Goal: Task Accomplishment & Management: Manage account settings

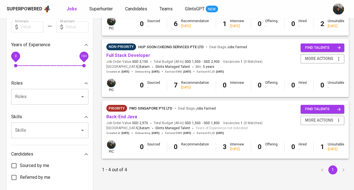
scroll to position [168, 0]
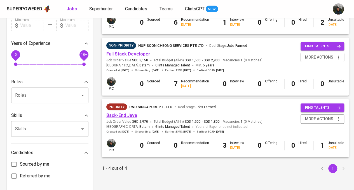
click at [124, 116] on link "Back-End Java" at bounding box center [121, 114] width 31 height 5
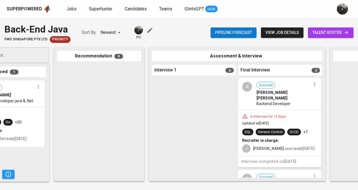
scroll to position [0, 131]
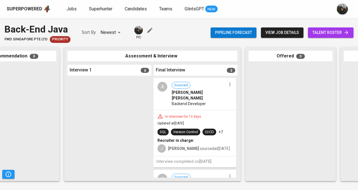
click at [228, 84] on icon "button" at bounding box center [230, 84] width 6 height 6
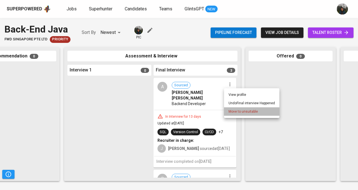
click at [241, 111] on span "Move to unsuitable" at bounding box center [243, 111] width 29 height 5
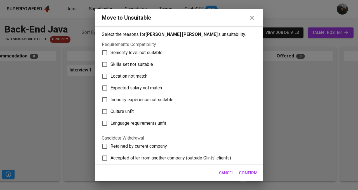
click at [132, 64] on span "Skills set not suitable" at bounding box center [132, 64] width 43 height 7
click at [111, 64] on input "Skills set not suitable" at bounding box center [105, 64] width 12 height 12
checkbox input "true"
click at [252, 172] on span "Confirm" at bounding box center [248, 172] width 19 height 7
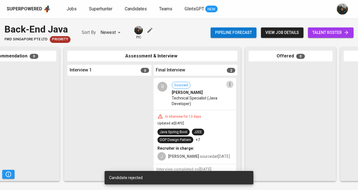
click at [227, 83] on icon "button" at bounding box center [230, 84] width 6 height 6
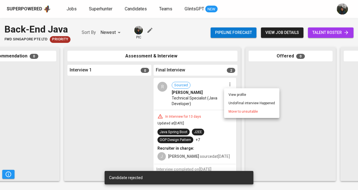
click at [234, 112] on span "Move to unsuitable" at bounding box center [243, 111] width 29 height 5
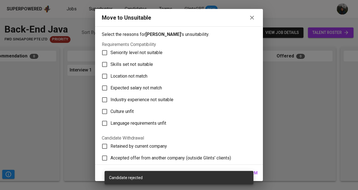
click at [138, 67] on span "Skills set not suitable" at bounding box center [132, 64] width 43 height 7
click at [111, 67] on input "Skills set not suitable" at bounding box center [105, 64] width 12 height 12
checkbox input "true"
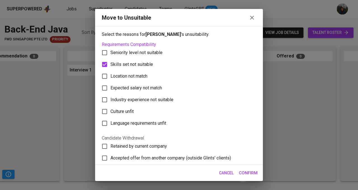
click at [256, 172] on span "Confirm" at bounding box center [248, 172] width 19 height 7
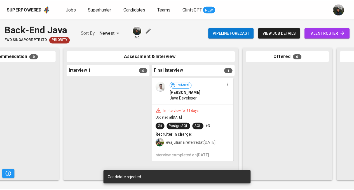
scroll to position [0, 0]
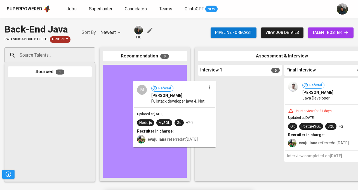
drag, startPoint x: 36, startPoint y: 98, endPoint x: 163, endPoint y: 99, distance: 127.6
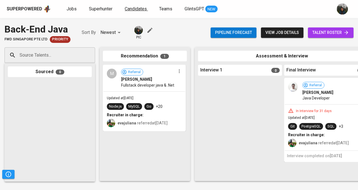
click at [134, 10] on span "Candidates" at bounding box center [136, 8] width 22 height 5
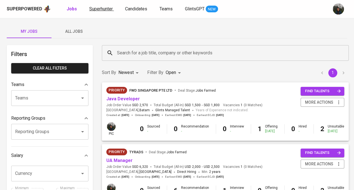
click at [108, 10] on span "Superhunter" at bounding box center [101, 8] width 24 height 5
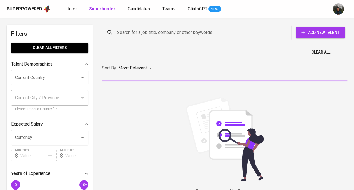
click at [172, 28] on input "Search for a job title, company or other keywords" at bounding box center [198, 32] width 165 height 11
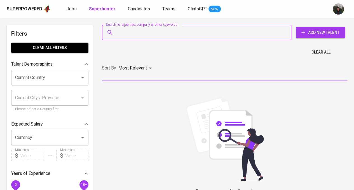
paste input "[EMAIL_ADDRESS][DOMAIN_NAME]"
type input "[EMAIL_ADDRESS][DOMAIN_NAME]"
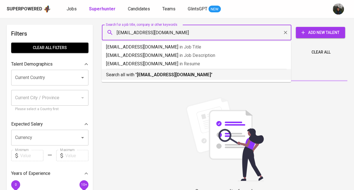
click at [167, 77] on b "[EMAIL_ADDRESS][DOMAIN_NAME]" at bounding box center [174, 74] width 74 height 5
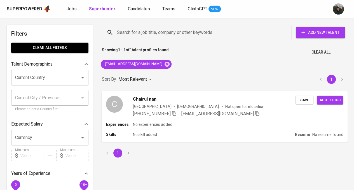
click at [258, 120] on div "C Chairul nan [GEOGRAPHIC_DATA] [DEMOGRAPHIC_DATA] Not open to relocation [PHON…" at bounding box center [225, 106] width 246 height 30
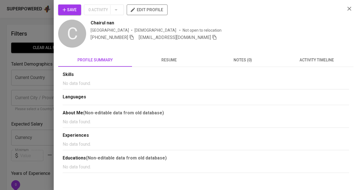
click at [72, 10] on span "Save" at bounding box center [70, 9] width 14 height 7
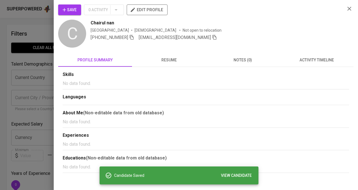
click at [177, 57] on span "resume" at bounding box center [168, 60] width 67 height 7
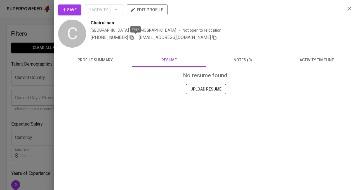
click at [134, 37] on icon "button" at bounding box center [132, 37] width 4 height 5
drag, startPoint x: 69, startPoint y: 12, endPoint x: 66, endPoint y: 13, distance: 3.5
click at [69, 12] on span "Save" at bounding box center [70, 9] width 14 height 7
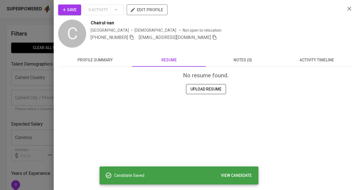
click at [26, 39] on div at bounding box center [179, 95] width 358 height 190
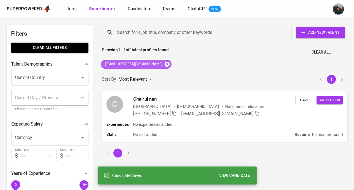
click at [165, 64] on icon at bounding box center [167, 63] width 5 height 5
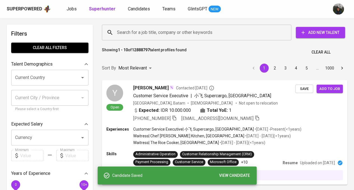
click at [144, 35] on input "Search for a job title, company or other keywords" at bounding box center [198, 32] width 165 height 11
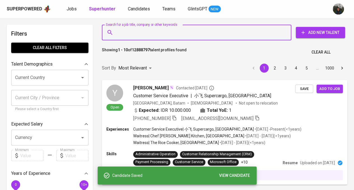
paste input "[EMAIL_ADDRESS][DOMAIN_NAME]"
type input "[EMAIL_ADDRESS][DOMAIN_NAME]"
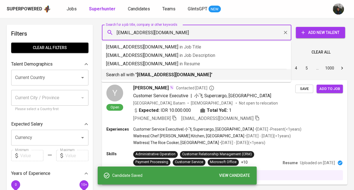
click at [164, 72] on b "[EMAIL_ADDRESS][DOMAIN_NAME]" at bounding box center [174, 74] width 74 height 5
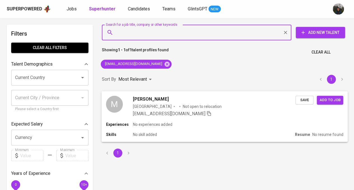
click at [228, 107] on div "Indonesia Not open to relocation" at bounding box center [214, 106] width 163 height 6
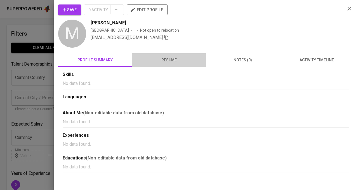
click at [181, 60] on span "resume" at bounding box center [168, 60] width 67 height 7
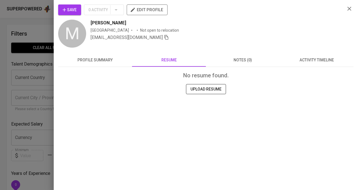
drag, startPoint x: 20, startPoint y: 82, endPoint x: 25, endPoint y: 81, distance: 4.3
click at [23, 81] on div at bounding box center [179, 95] width 358 height 190
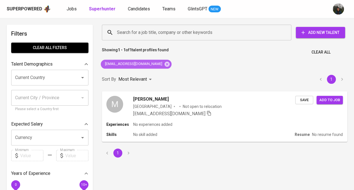
drag, startPoint x: 156, startPoint y: 61, endPoint x: 161, endPoint y: 52, distance: 10.8
click at [165, 62] on icon at bounding box center [167, 63] width 5 height 5
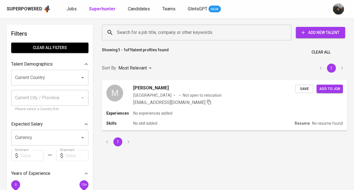
click at [173, 29] on input "Search for a job title, company or other keywords" at bounding box center [198, 32] width 165 height 11
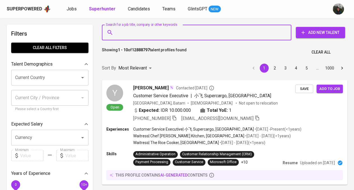
paste input "asasta7@gmail.com"
type input "asasta7@gmail.com"
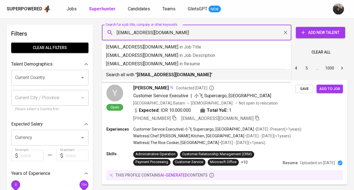
drag, startPoint x: 177, startPoint y: 78, endPoint x: 174, endPoint y: 78, distance: 3.6
click at [177, 78] on p "Search all with " asasta7@gmail.com "" at bounding box center [196, 74] width 180 height 7
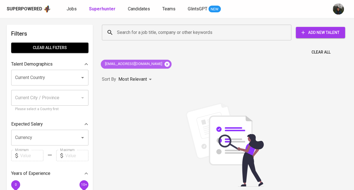
click at [164, 64] on icon at bounding box center [167, 64] width 6 height 6
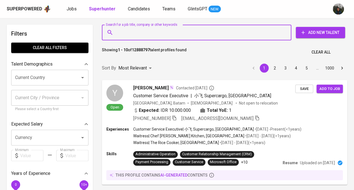
click at [148, 28] on input "Search for a job title, company or other keywords" at bounding box center [198, 32] width 165 height 11
paste input "asywalulfikri@yahoo.co.id"
type input "asywalulfikri@yahoo.co.id"
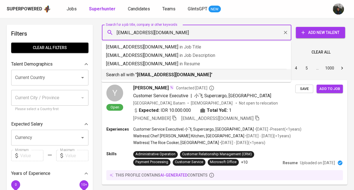
click at [161, 76] on b "asywalulfikri@yahoo.co.id" at bounding box center [174, 74] width 74 height 5
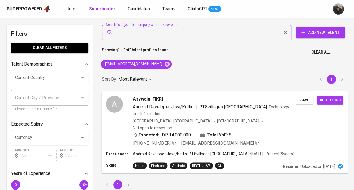
click at [279, 131] on div "Expected: IDR 14.000.000 Total YoE: 8" at bounding box center [214, 135] width 163 height 8
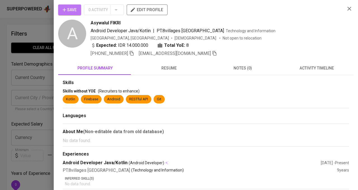
click at [66, 8] on icon "button" at bounding box center [65, 10] width 6 height 6
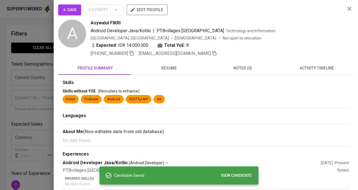
click at [153, 65] on span "resume" at bounding box center [168, 68] width 67 height 7
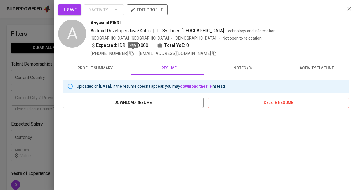
click at [131, 55] on icon "button" at bounding box center [131, 53] width 5 height 5
click at [64, 5] on div "Save 0 Activity edit profile A Asywalul FIKRI Android Developer Java/Kotlin | P…" at bounding box center [206, 95] width 304 height 190
click at [74, 10] on span "Save" at bounding box center [70, 9] width 14 height 7
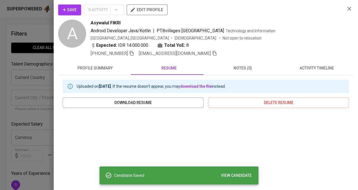
click at [40, 50] on div at bounding box center [179, 95] width 358 height 190
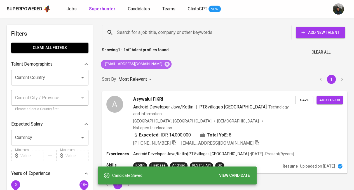
click at [165, 62] on icon at bounding box center [167, 63] width 5 height 5
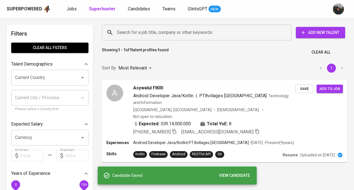
click at [189, 28] on input "Search for a job title, company or other keywords" at bounding box center [198, 32] width 165 height 11
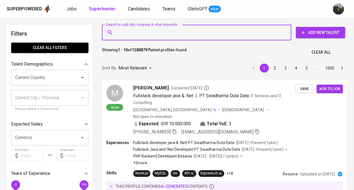
paste input "[EMAIL_ADDRESS][DOMAIN_NAME]"
type input "[EMAIL_ADDRESS][DOMAIN_NAME]"
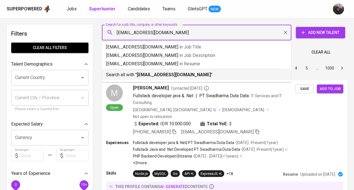
click at [173, 75] on b "[EMAIL_ADDRESS][DOMAIN_NAME]" at bounding box center [174, 74] width 74 height 5
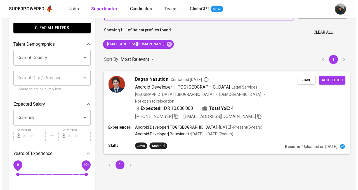
scroll to position [28, 0]
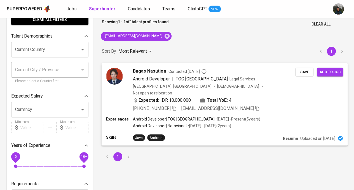
click at [268, 97] on div "Expected: IDR 10.000.000 Total YoE: 4" at bounding box center [214, 101] width 163 height 8
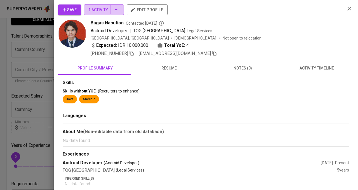
click at [97, 10] on span "1 Activity" at bounding box center [103, 9] width 31 height 7
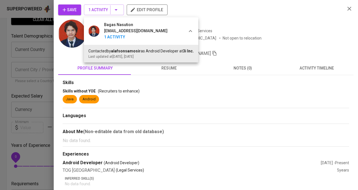
click at [70, 64] on div at bounding box center [179, 95] width 358 height 190
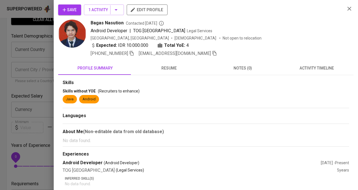
click at [68, 9] on span "Save" at bounding box center [70, 9] width 14 height 7
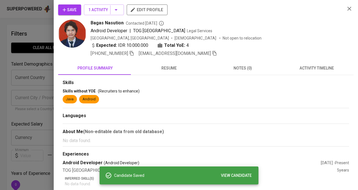
scroll to position [28, 0]
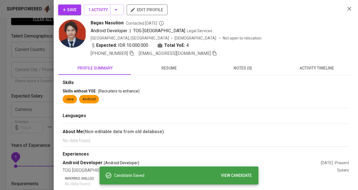
click at [170, 66] on span "resume" at bounding box center [168, 68] width 67 height 7
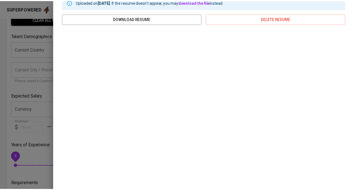
scroll to position [0, 0]
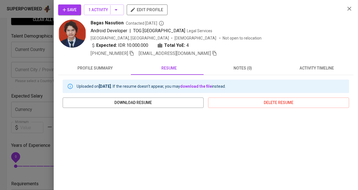
click at [134, 53] on icon "button" at bounding box center [131, 53] width 5 height 5
click at [65, 6] on button "Save" at bounding box center [69, 9] width 23 height 11
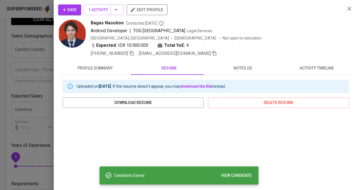
click at [75, 11] on span "Save" at bounding box center [70, 9] width 14 height 7
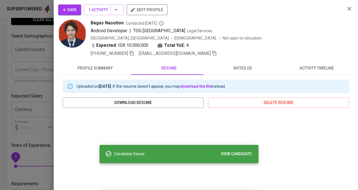
click at [34, 59] on div at bounding box center [179, 95] width 358 height 190
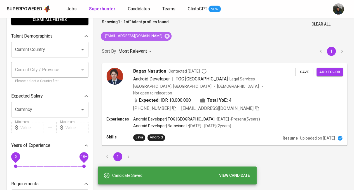
click at [165, 36] on icon at bounding box center [167, 35] width 5 height 5
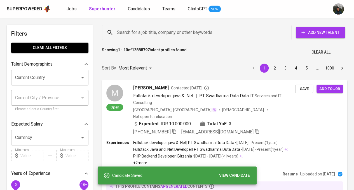
click at [163, 33] on input "Search for a job title, company or other keywords" at bounding box center [198, 32] width 165 height 11
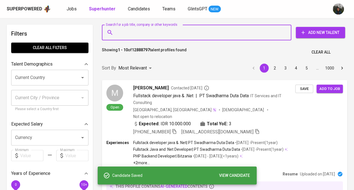
paste input "muchammad.zaelani@gmail.com"
type input "muchammad.zaelani@gmail.com"
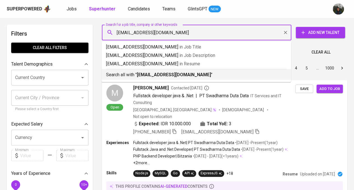
click at [152, 73] on b "[EMAIL_ADDRESS][DOMAIN_NAME]" at bounding box center [174, 74] width 74 height 5
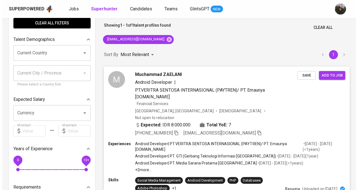
scroll to position [56, 0]
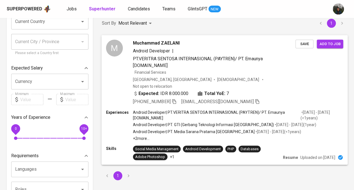
click at [277, 78] on div "Indonesia, Jakarta Pusat Male Not open to relocation" at bounding box center [214, 82] width 163 height 12
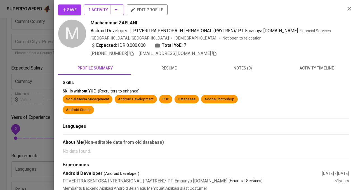
click at [99, 10] on span "1 Activity" at bounding box center [103, 9] width 31 height 7
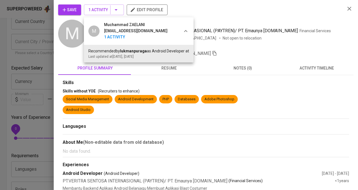
click at [238, 20] on div at bounding box center [179, 95] width 358 height 190
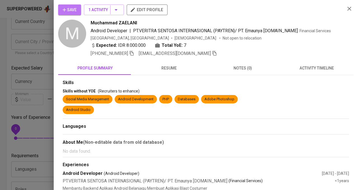
click at [63, 6] on span "Save" at bounding box center [70, 9] width 14 height 7
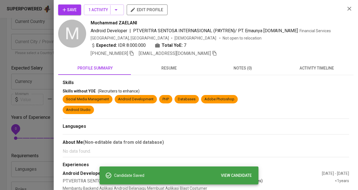
click at [172, 71] on button "resume" at bounding box center [169, 67] width 74 height 13
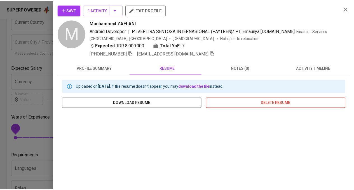
scroll to position [105, 0]
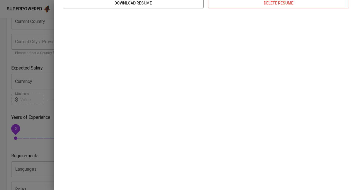
click at [2, 99] on div at bounding box center [179, 95] width 358 height 190
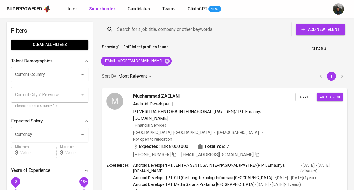
scroll to position [0, 0]
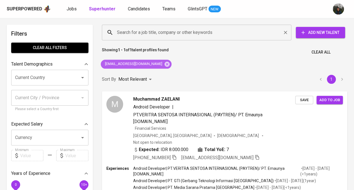
click at [166, 64] on icon at bounding box center [167, 63] width 5 height 5
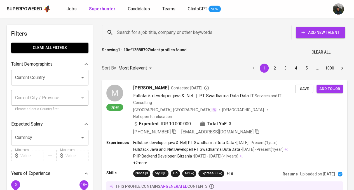
click at [164, 30] on input "Search for a job title, company or other keywords" at bounding box center [198, 32] width 165 height 11
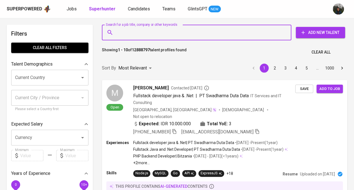
paste input "hq.is.collegian@gmail.com"
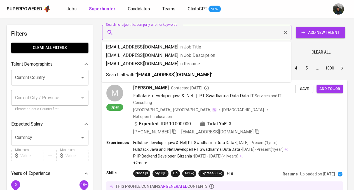
type input "hq.is.collegian@gmail.com"
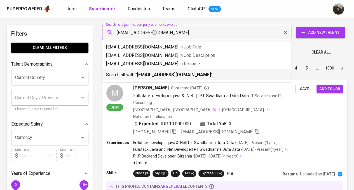
click at [164, 71] on p "Search all with " hq.is.collegian@gmail.com "" at bounding box center [196, 74] width 180 height 7
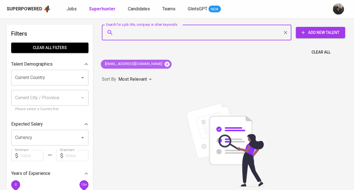
click at [165, 63] on icon at bounding box center [167, 63] width 5 height 5
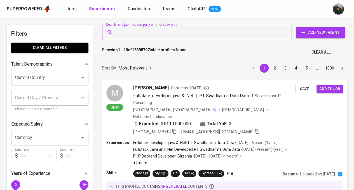
click at [174, 30] on input "Search for a job title, company or other keywords" at bounding box center [198, 32] width 165 height 11
paste input "fahmanhq@gmail.com"
type input "fahmanhq@gmail.com"
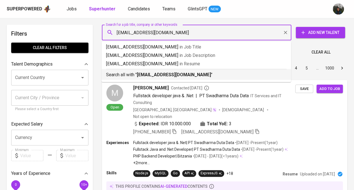
click at [162, 75] on b "fahmanhq@gmail.com" at bounding box center [174, 74] width 74 height 5
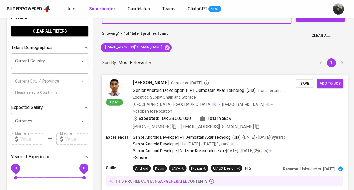
scroll to position [28, 0]
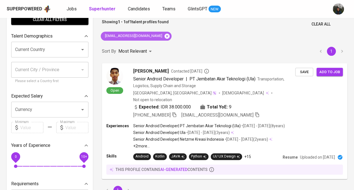
click at [165, 35] on icon at bounding box center [167, 35] width 5 height 5
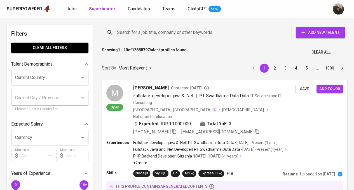
click at [161, 28] on input "Search for a job title, company or other keywords" at bounding box center [198, 32] width 165 height 11
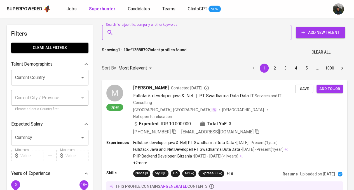
paste input "harrysetiawanit@gmail.com"
type input "harrysetiawanit@gmail.com"
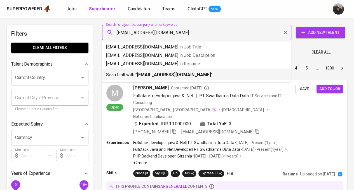
click at [165, 76] on b "harrysetiawanit@gmail.com" at bounding box center [174, 74] width 74 height 5
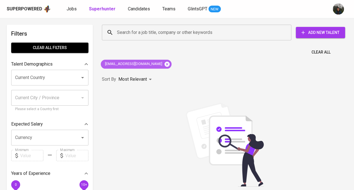
click at [164, 66] on icon at bounding box center [167, 64] width 6 height 6
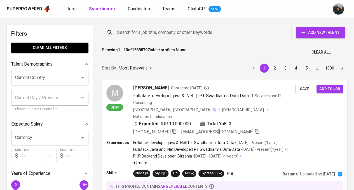
click at [131, 34] on input "Search for a job title, company or other keywords" at bounding box center [198, 32] width 165 height 11
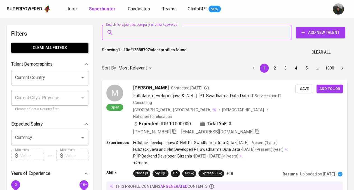
paste input "fajarpnugrohoo@gmail.com"
type input "fajarpnugrohoo@gmail.com"
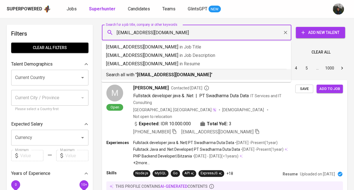
click at [163, 74] on b "fajarpnugrohoo@gmail.com" at bounding box center [174, 74] width 74 height 5
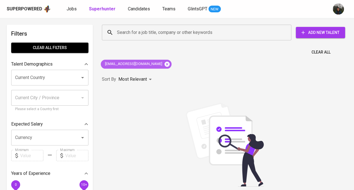
click at [165, 64] on icon at bounding box center [167, 63] width 5 height 5
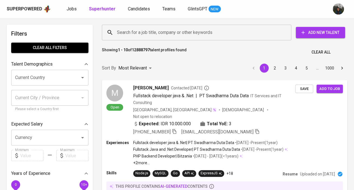
click at [161, 38] on div "Search for a job title, company or other keywords" at bounding box center [196, 33] width 189 height 16
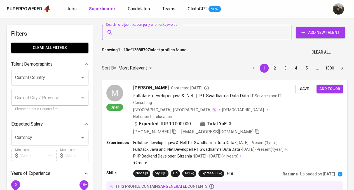
paste input "ft181108@gmail.com"
type input "ft181108@gmail.com"
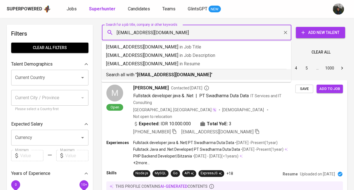
click at [169, 76] on b "ft181108@gmail.com" at bounding box center [174, 74] width 74 height 5
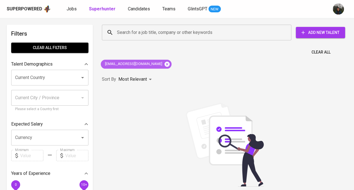
click at [165, 64] on icon at bounding box center [167, 63] width 5 height 5
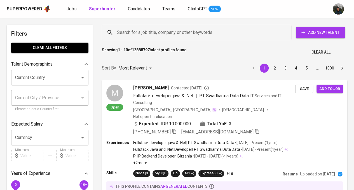
click at [126, 32] on input "Search for a job title, company or other keywords" at bounding box center [198, 32] width 165 height 11
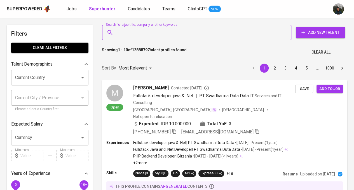
paste input "lqman104@gmail.com"
type input "lqman104@gmail.com"
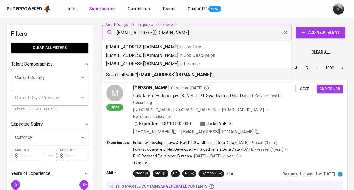
click at [147, 76] on b "lqman104@gmail.com" at bounding box center [174, 74] width 74 height 5
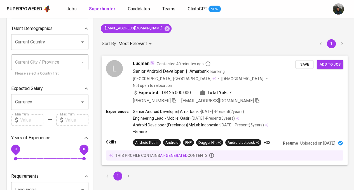
scroll to position [28, 0]
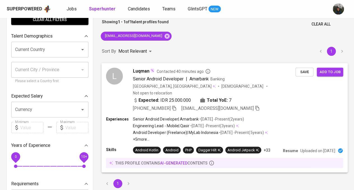
click at [267, 83] on div "Indonesia, Jakarta Selatan Male Not open to relocation" at bounding box center [214, 89] width 163 height 12
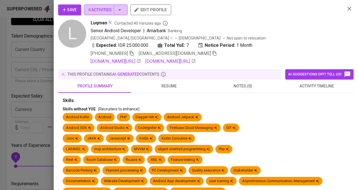
click at [106, 7] on span "4 Activities" at bounding box center [105, 9] width 35 height 7
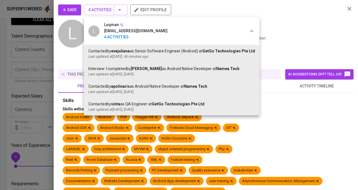
click at [27, 56] on div at bounding box center [179, 95] width 358 height 190
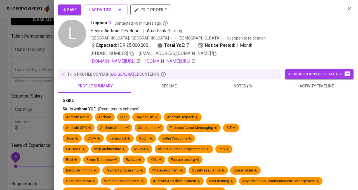
click at [33, 60] on div at bounding box center [179, 95] width 358 height 190
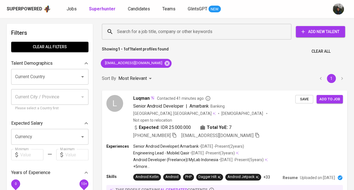
scroll to position [0, 0]
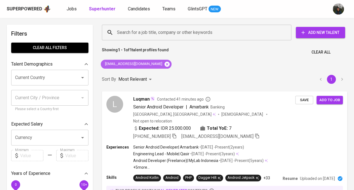
click at [165, 63] on icon at bounding box center [167, 63] width 5 height 5
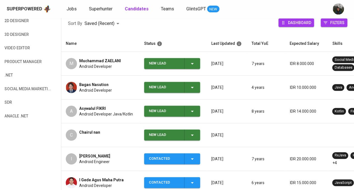
scroll to position [84, 0]
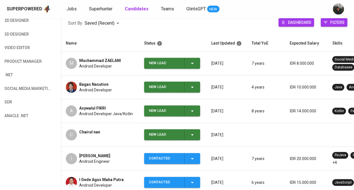
click at [166, 132] on div "New Lead" at bounding box center [164, 134] width 31 height 11
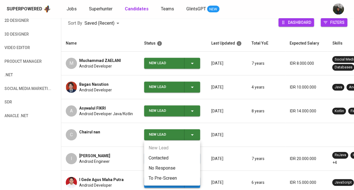
click at [164, 150] on ul "New Lead Contacted No Response To Pre-Screen" at bounding box center [172, 162] width 56 height 45
click at [163, 154] on li "Contacted" at bounding box center [172, 158] width 56 height 10
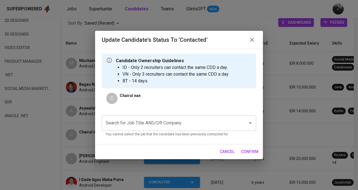
click at [166, 125] on input "Search for Job Title AND/OR Company" at bounding box center [171, 123] width 134 height 11
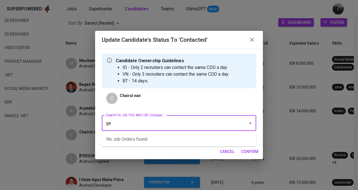
type input "g"
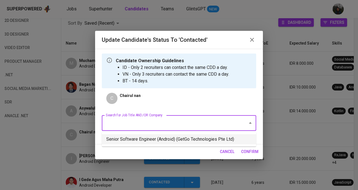
click at [228, 140] on li "Senior Software Engineer (Android) (GetGo Technologies Pte Ltd)" at bounding box center [179, 139] width 154 height 10
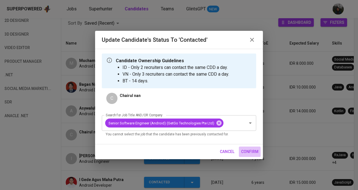
click at [254, 151] on span "confirm" at bounding box center [249, 151] width 17 height 7
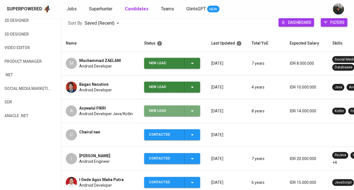
click at [160, 112] on div "New Lead" at bounding box center [164, 110] width 31 height 11
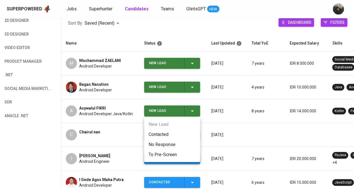
click at [163, 135] on li "Contacted" at bounding box center [172, 134] width 56 height 10
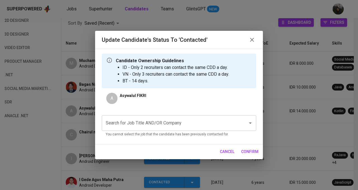
click at [168, 121] on input "Search for Job Title AND/OR Company" at bounding box center [171, 123] width 134 height 11
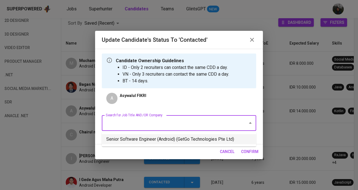
click at [181, 141] on li "Senior Software Engineer (Android) (GetGo Technologies Pte Ltd)" at bounding box center [179, 139] width 154 height 10
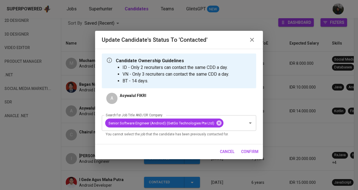
click at [255, 152] on span "confirm" at bounding box center [249, 151] width 17 height 7
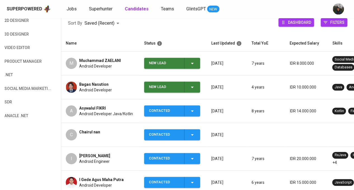
click at [174, 87] on div "New Lead" at bounding box center [164, 86] width 31 height 11
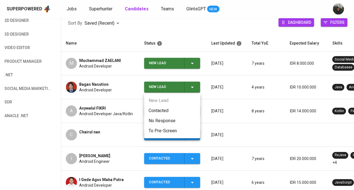
click at [172, 108] on li "Contacted" at bounding box center [172, 110] width 56 height 10
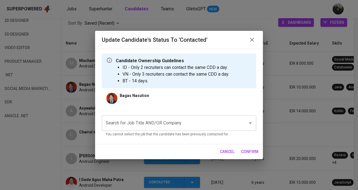
click at [160, 118] on input "Search for Job Title AND/OR Company" at bounding box center [171, 123] width 134 height 11
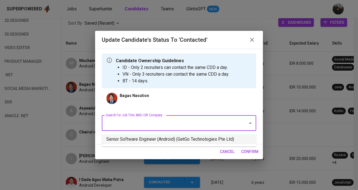
click at [182, 140] on li "Senior Software Engineer (Android) (GetGo Technologies Pte Ltd)" at bounding box center [179, 139] width 154 height 10
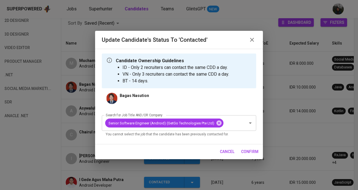
click at [248, 154] on span "confirm" at bounding box center [249, 151] width 17 height 7
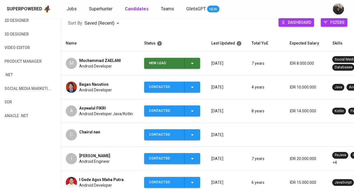
click at [179, 63] on div "New Lead" at bounding box center [164, 63] width 31 height 11
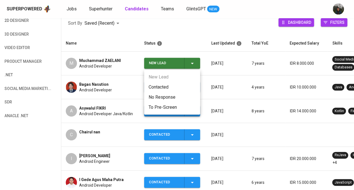
click at [168, 85] on li "Contacted" at bounding box center [172, 87] width 56 height 10
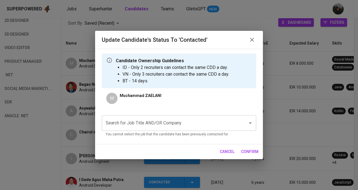
click at [168, 126] on input "Search for Job Title AND/OR Company" at bounding box center [171, 123] width 134 height 11
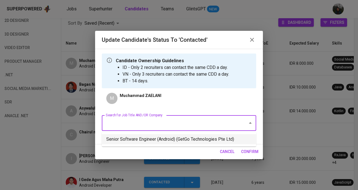
click at [174, 137] on li "Senior Software Engineer (Android) (GetGo Technologies Pte Ltd)" at bounding box center [179, 139] width 154 height 10
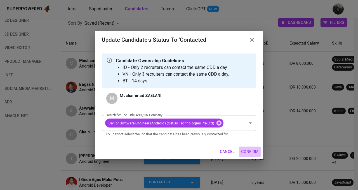
click at [252, 152] on span "confirm" at bounding box center [249, 151] width 17 height 7
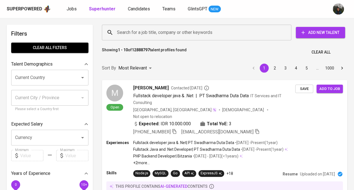
click at [178, 37] on input "Search for a job title, company or other keywords" at bounding box center [198, 32] width 165 height 11
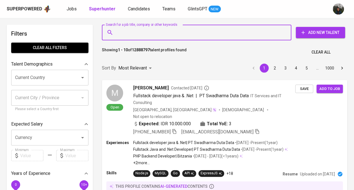
paste input "tel:[PHONE_NUMBER]"
type input "tel:[PHONE_NUMBER]"
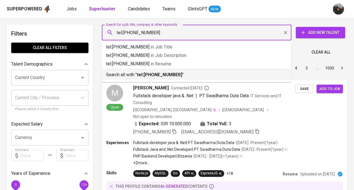
click at [175, 76] on p "Search all with " tel:[PHONE_NUMBER] "" at bounding box center [196, 74] width 180 height 7
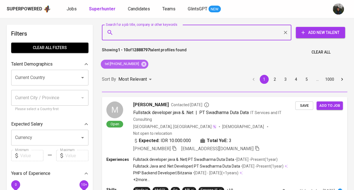
click at [141, 65] on icon at bounding box center [143, 63] width 5 height 5
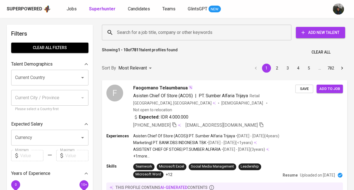
click at [156, 35] on input "Search for a job title, company or other keywords" at bounding box center [198, 32] width 165 height 11
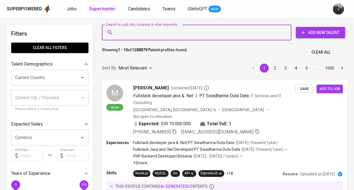
paste input "[EMAIL_ADDRESS][DOMAIN_NAME]"
type input "[EMAIL_ADDRESS][DOMAIN_NAME]"
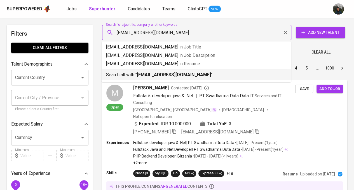
click at [156, 75] on b "[EMAIL_ADDRESS][DOMAIN_NAME]" at bounding box center [174, 74] width 74 height 5
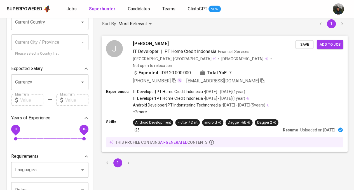
scroll to position [56, 0]
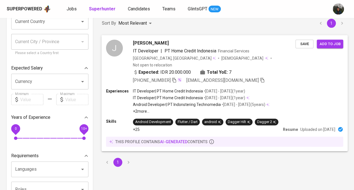
click at [278, 77] on div "+62 858-8280-5828 jaka.hajar.wiguna@gmail.com" at bounding box center [214, 80] width 163 height 7
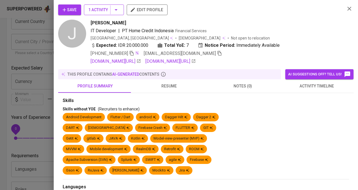
click at [101, 11] on span "1 Activity" at bounding box center [103, 9] width 31 height 7
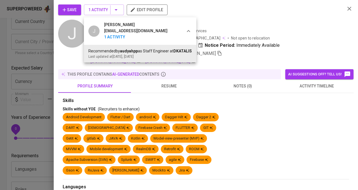
drag, startPoint x: 230, startPoint y: 13, endPoint x: 218, endPoint y: 14, distance: 11.8
click at [230, 13] on div at bounding box center [179, 95] width 358 height 190
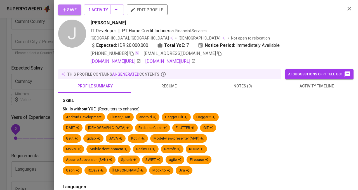
click at [69, 9] on span "Save" at bounding box center [70, 9] width 14 height 7
click at [132, 53] on icon "button" at bounding box center [132, 53] width 4 height 5
click at [159, 84] on span "resume" at bounding box center [168, 86] width 67 height 7
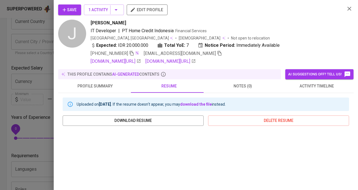
click at [1, 60] on div at bounding box center [179, 95] width 358 height 190
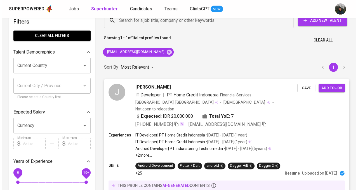
scroll to position [0, 0]
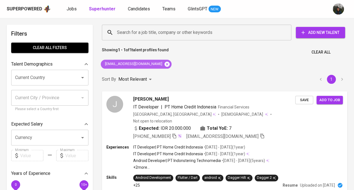
click at [165, 64] on icon at bounding box center [167, 63] width 5 height 5
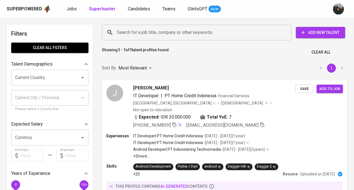
click at [184, 35] on input "Search for a job title, company or other keywords" at bounding box center [198, 32] width 165 height 11
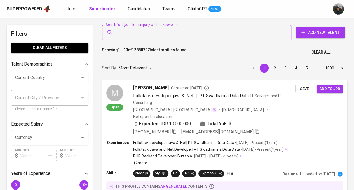
paste input "riza.fathul.uzzy@gmail.com"
type input "riza.fathul.uzzy@gmail.com"
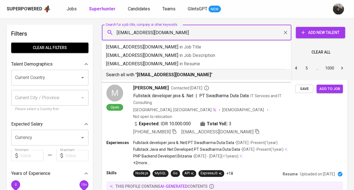
click at [177, 75] on b "riza.fathul.uzzy@gmail.com" at bounding box center [174, 74] width 74 height 5
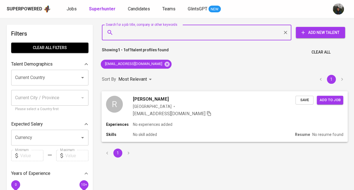
click at [226, 111] on div "riza.fathul.uzzy@gmail.com" at bounding box center [214, 113] width 163 height 7
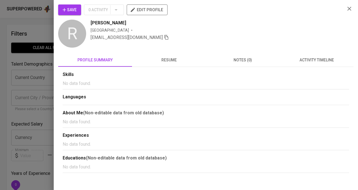
click at [66, 10] on icon "button" at bounding box center [65, 10] width 6 height 6
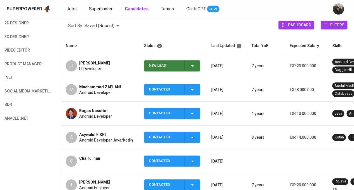
scroll to position [84, 0]
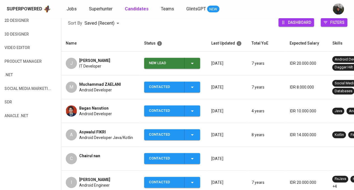
click at [165, 69] on td "New Lead" at bounding box center [173, 63] width 67 height 24
click at [165, 66] on div "New Lead" at bounding box center [164, 63] width 31 height 11
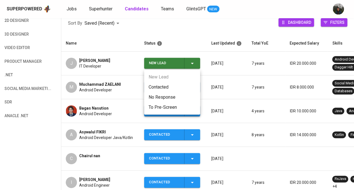
click at [164, 88] on li "Contacted" at bounding box center [172, 87] width 56 height 10
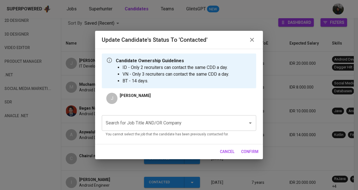
click at [148, 122] on input "Search for Job Title AND/OR Company" at bounding box center [171, 123] width 134 height 11
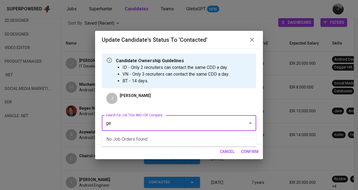
type input "g"
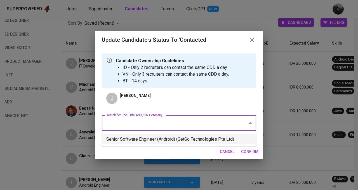
click at [184, 138] on li "Senior Software Engineer (Android) (GetGo Technologies Pte Ltd)" at bounding box center [179, 139] width 154 height 10
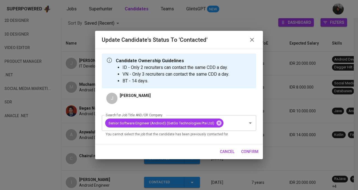
click at [245, 151] on span "confirm" at bounding box center [249, 151] width 17 height 7
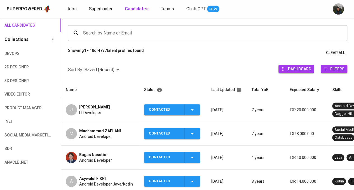
scroll to position [56, 0]
